Goal: Information Seeking & Learning: Learn about a topic

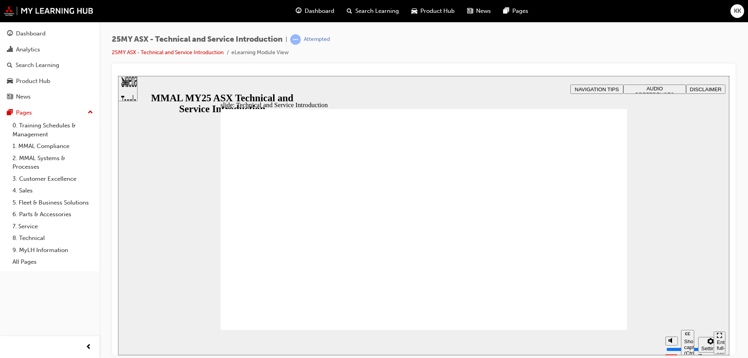
drag, startPoint x: 717, startPoint y: 340, endPoint x: 841, endPoint y: 463, distance: 175.0
click at [719, 340] on div "Enter full-screen (Ctrl+Alt+F)" at bounding box center [719, 350] width 5 height 23
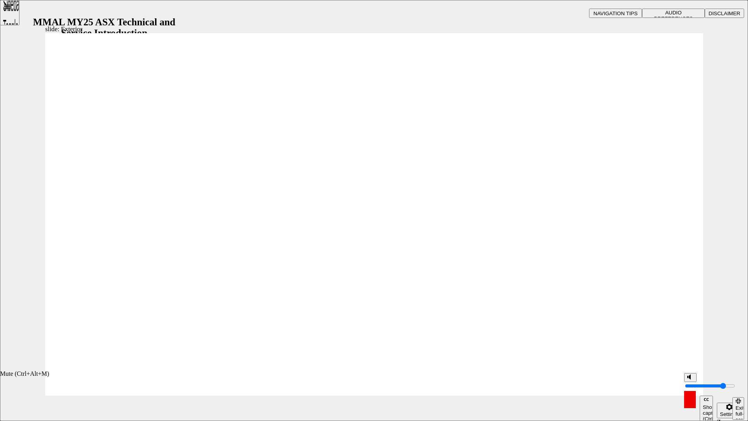
click at [689, 358] on input "volume" at bounding box center [710, 386] width 50 height 6
click at [690, 358] on input "volume" at bounding box center [710, 386] width 50 height 6
click at [741, 358] on icon "Exit full-screen (Ctrl+Alt+F)" at bounding box center [739, 400] width 6 height 5
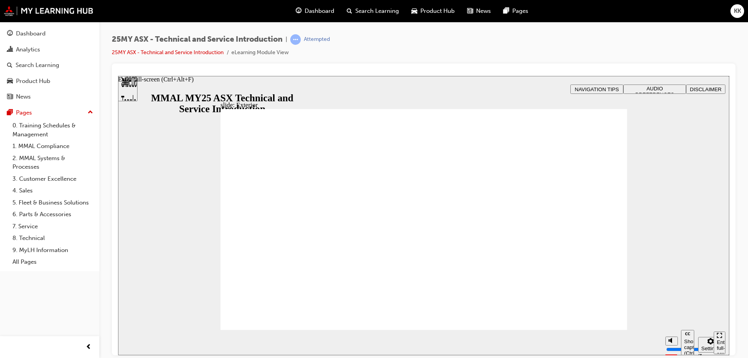
click at [666, 191] on div "slide: Exterior N B Click Next to continue. Back Back Back Next Next Next Topic…" at bounding box center [423, 215] width 611 height 279
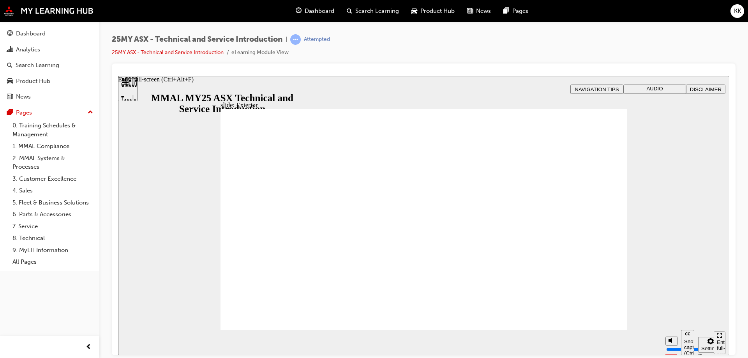
click at [721, 343] on div "Enter full-screen (Ctrl+Alt+F)" at bounding box center [719, 350] width 5 height 23
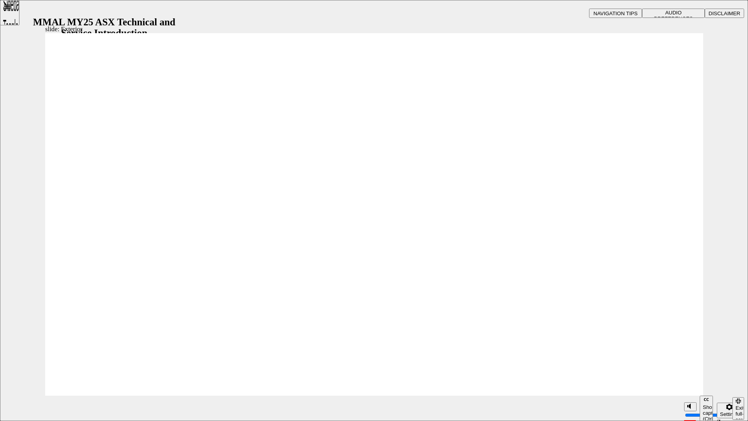
click at [741, 358] on div "Exit full-screen (Ctrl+Alt+F)" at bounding box center [738, 416] width 5 height 23
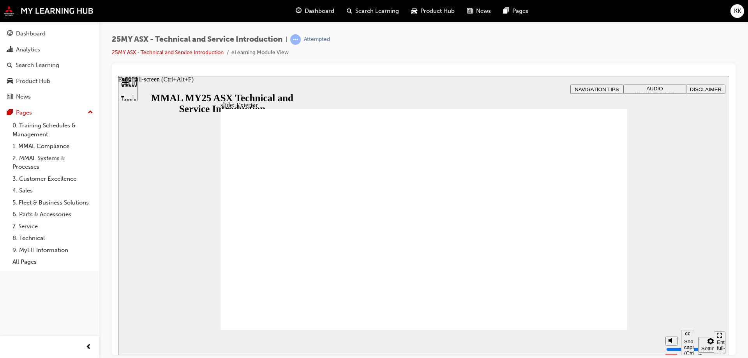
click at [720, 338] on icon "Enter full-screen (Ctrl+Alt+F)" at bounding box center [719, 334] width 5 height 5
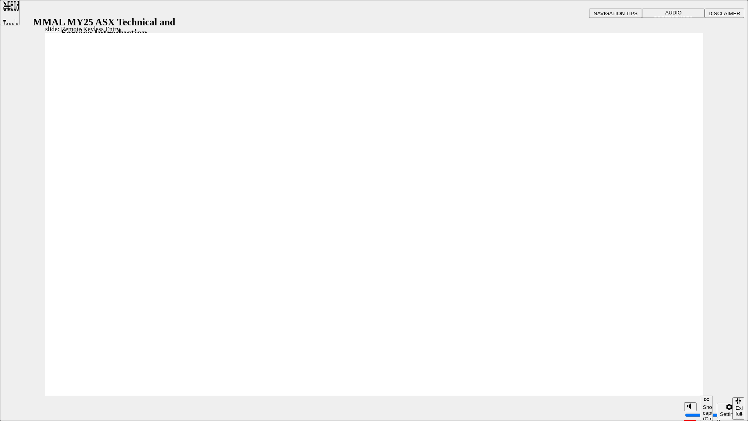
type input "21"
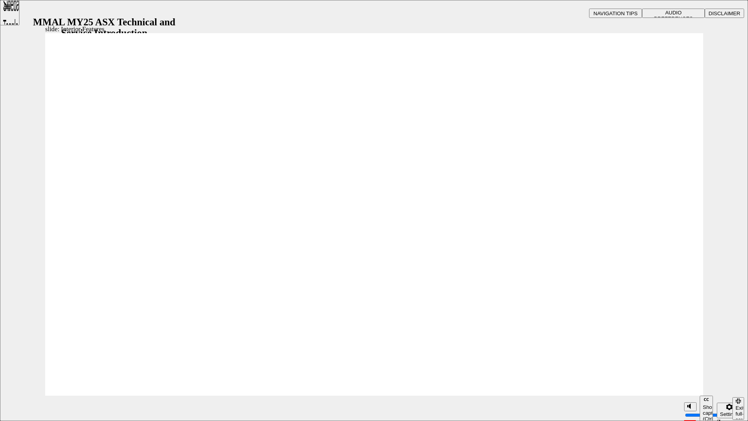
type input "9"
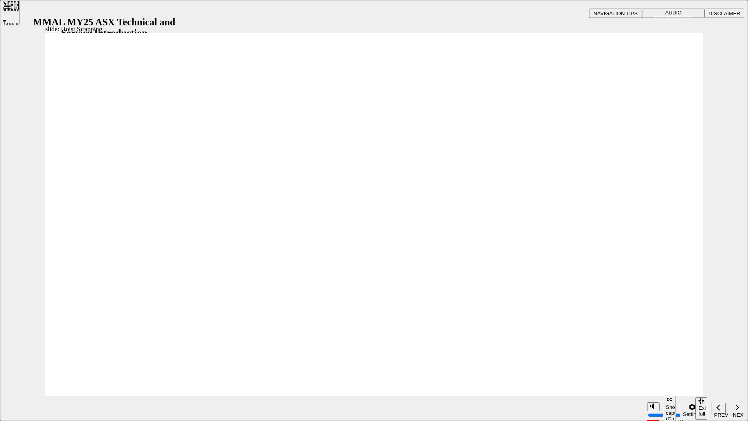
drag, startPoint x: 670, startPoint y: 371, endPoint x: 678, endPoint y: 384, distance: 15.8
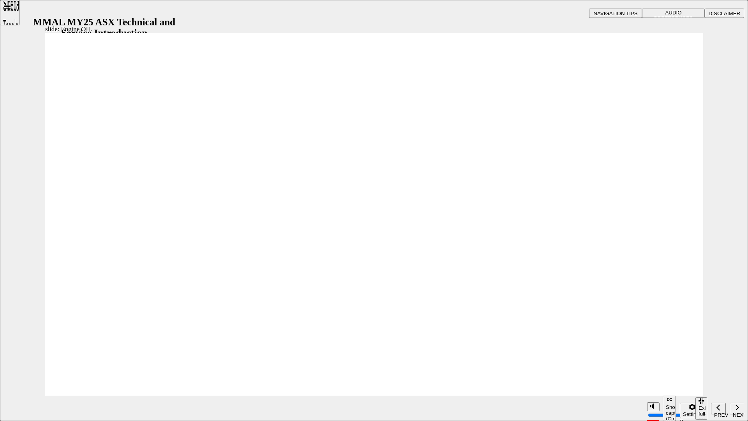
click at [658, 358] on div "Show captions (Ctrl+Alt+C)" at bounding box center [329, 373] width 658 height 7
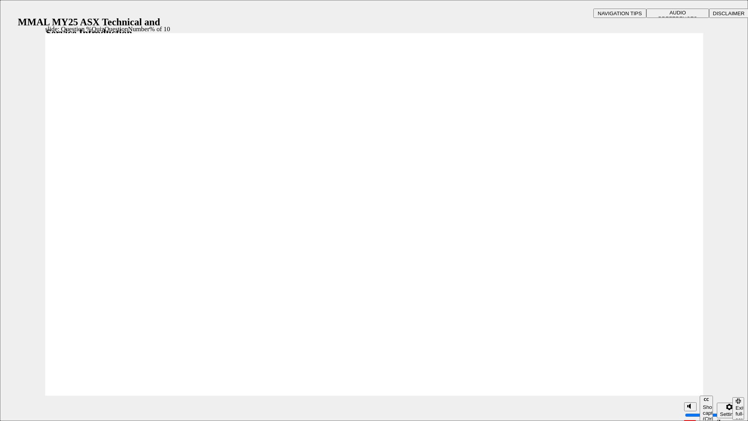
radio input "true"
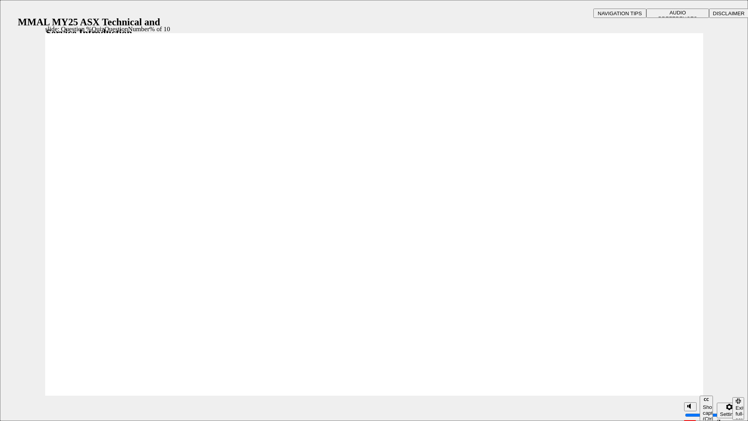
radio input "true"
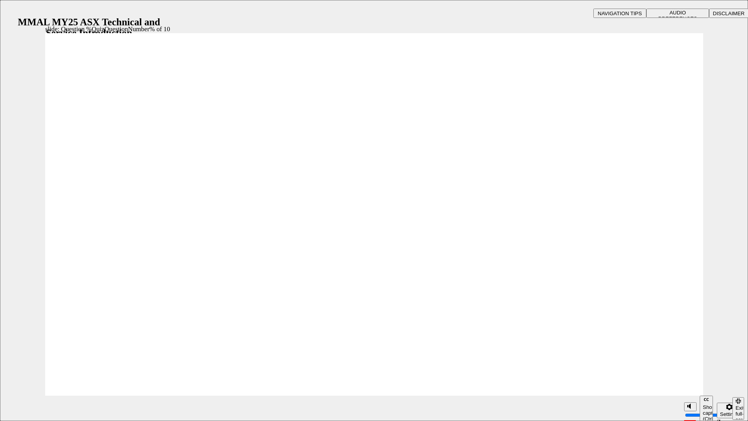
drag, startPoint x: 681, startPoint y: 387, endPoint x: 723, endPoint y: 230, distance: 163.3
radio input "true"
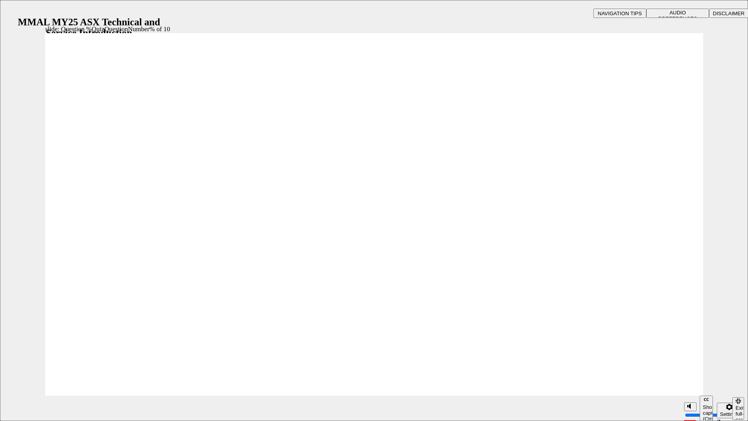
radio input "false"
radio input "true"
radio input "false"
radio input "true"
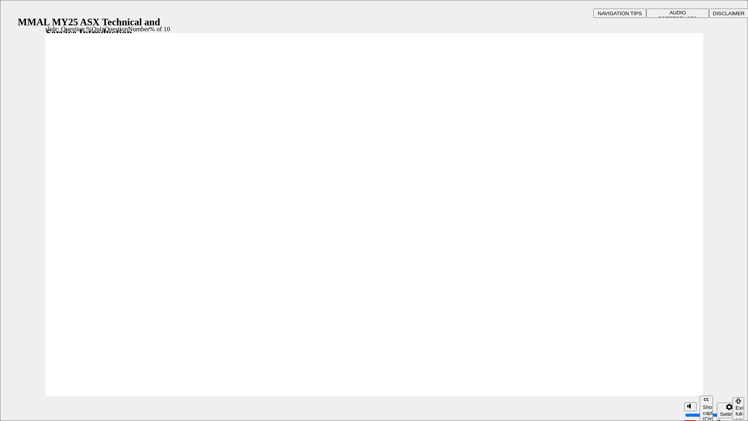
drag, startPoint x: 158, startPoint y: 212, endPoint x: 157, endPoint y: 203, distance: 9.4
radio input "false"
radio input "true"
radio input "false"
radio input "true"
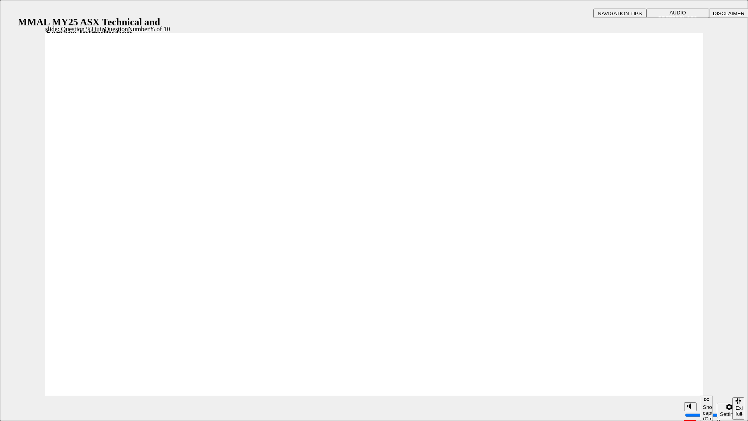
radio input "true"
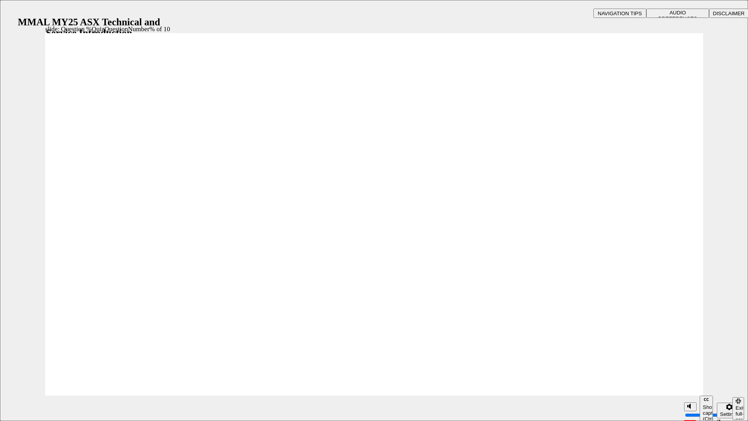
drag, startPoint x: 396, startPoint y: 331, endPoint x: 403, endPoint y: 317, distance: 15.3
radio input "true"
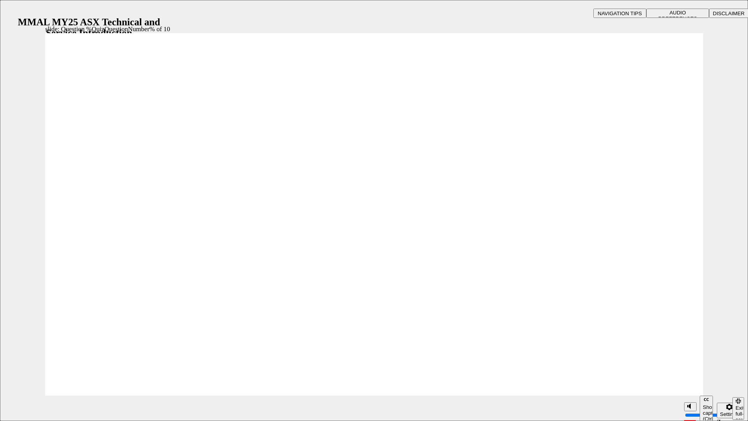
radio input "true"
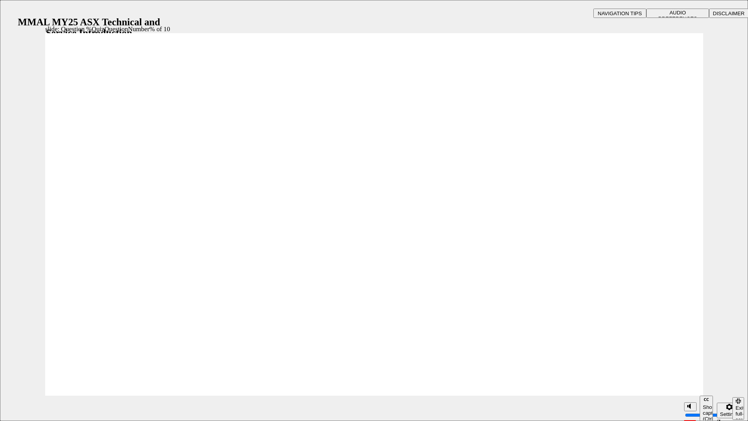
radio input "true"
